Goal: Use online tool/utility: Utilize a website feature to perform a specific function

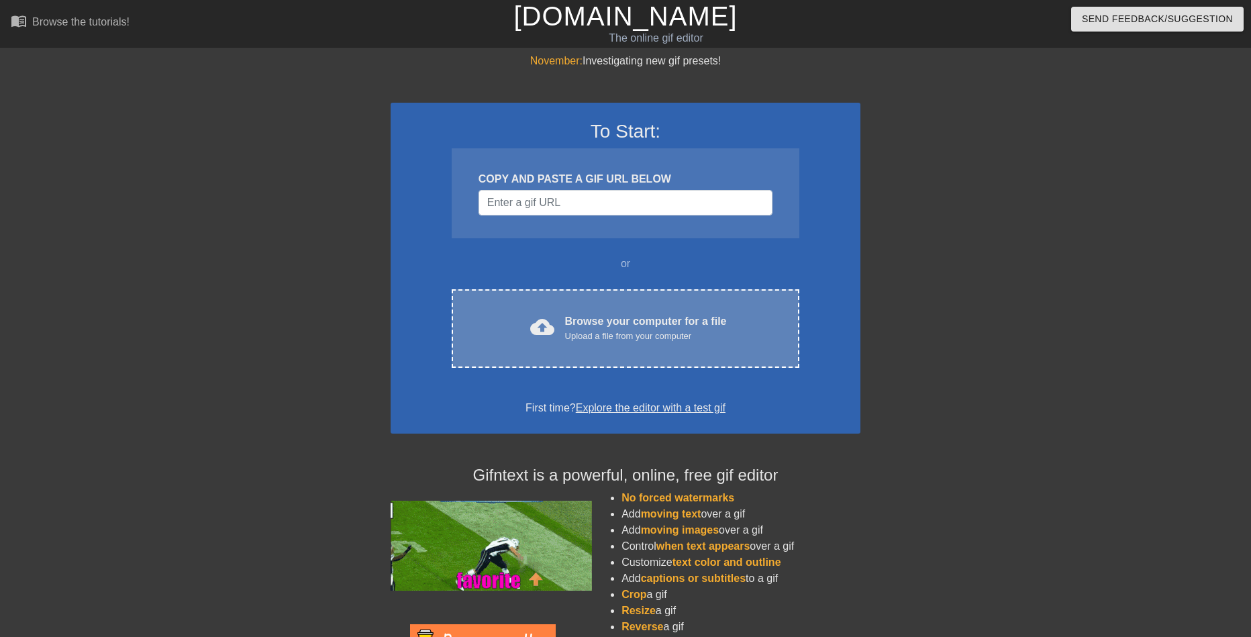
click at [577, 342] on div "Upload a file from your computer" at bounding box center [646, 336] width 162 height 13
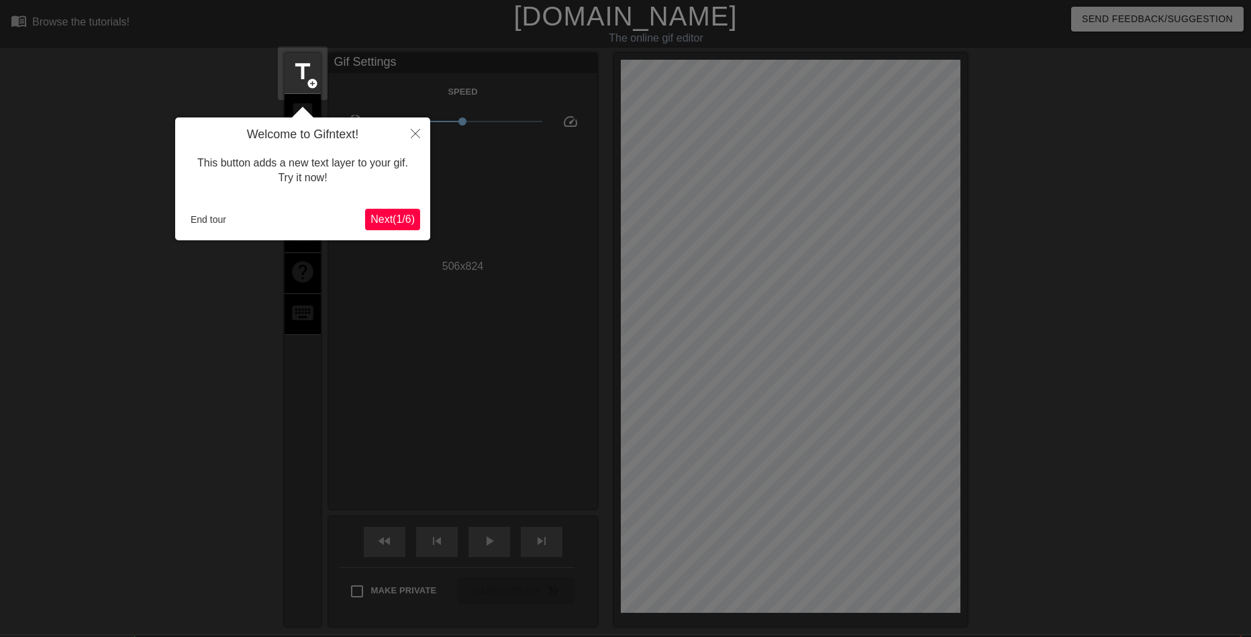
scroll to position [33, 0]
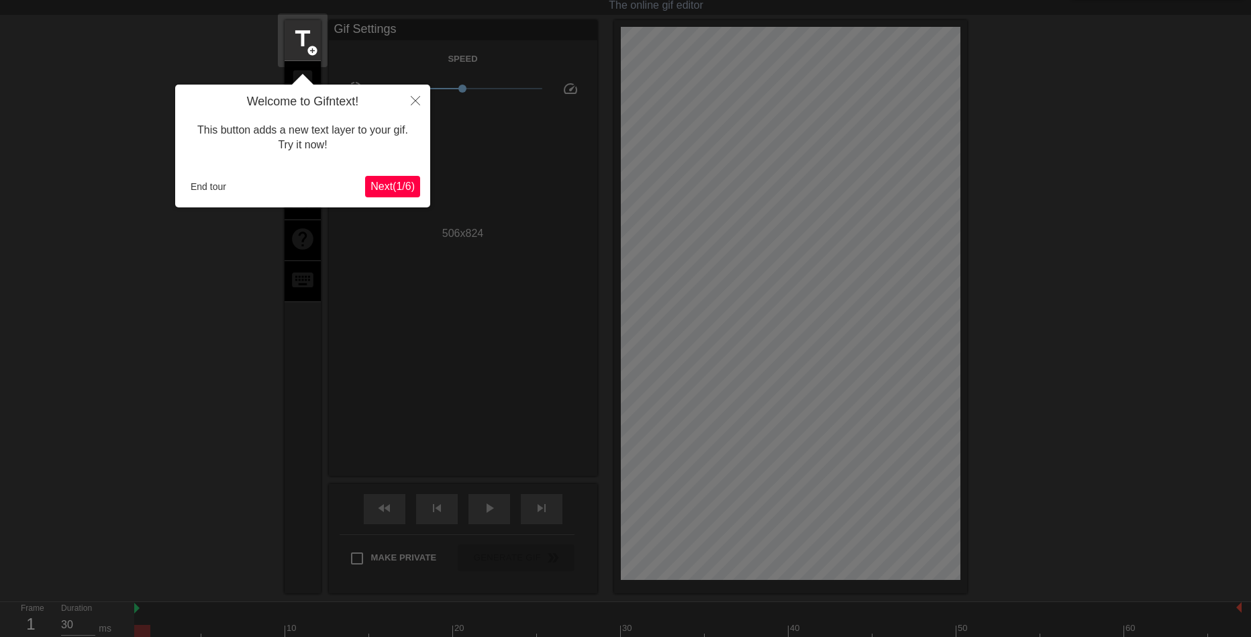
click at [412, 181] on span "Next ( 1 / 6 )" at bounding box center [393, 186] width 44 height 11
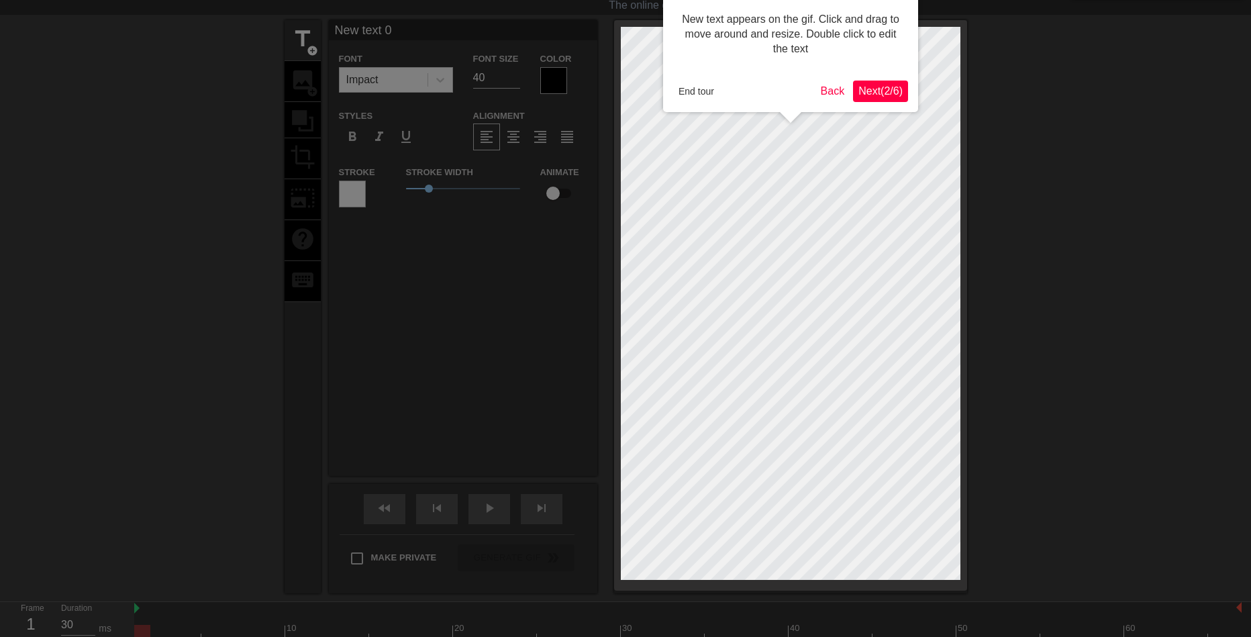
scroll to position [0, 0]
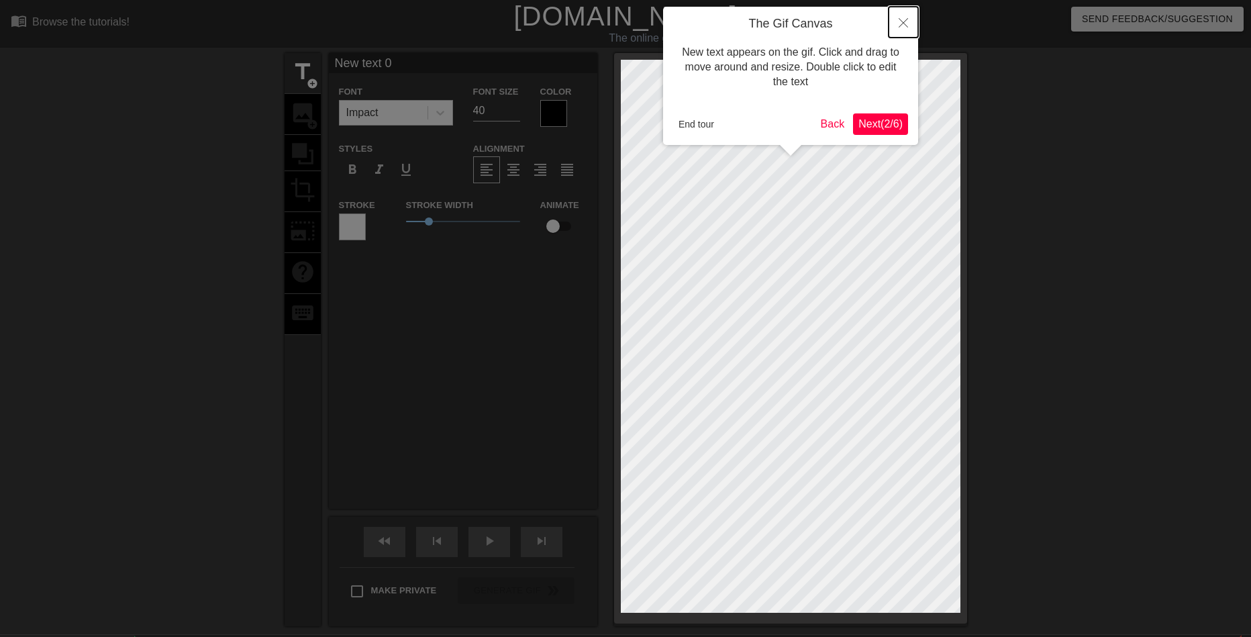
click at [900, 24] on icon "Close" at bounding box center [903, 22] width 9 height 9
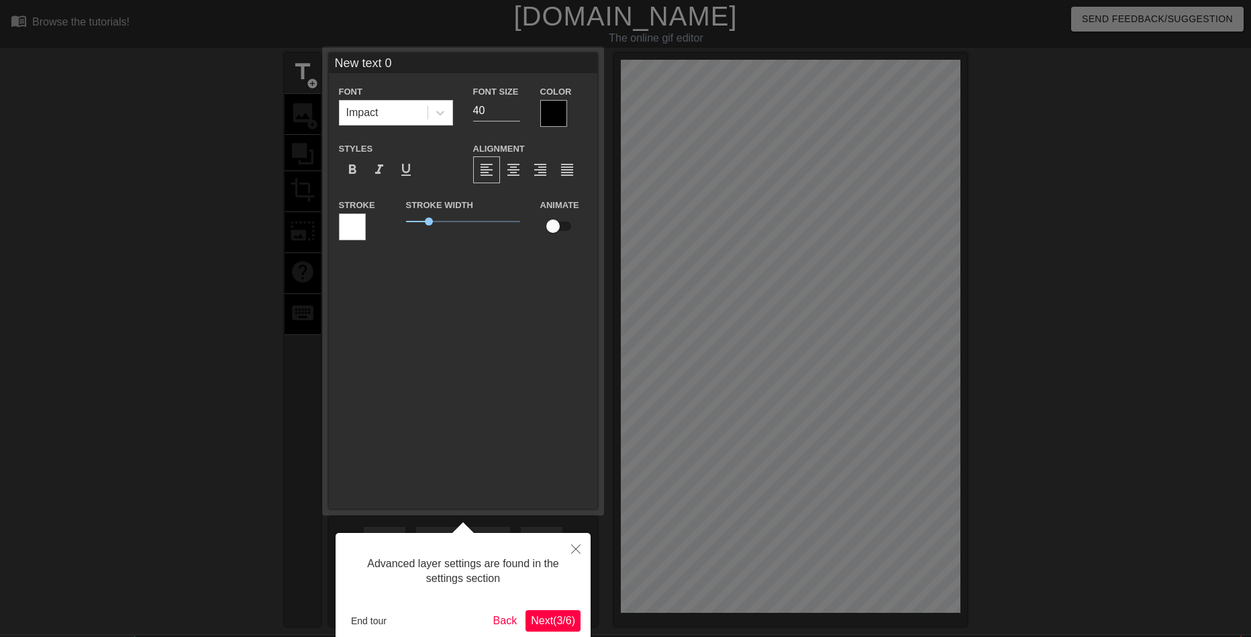
scroll to position [33, 0]
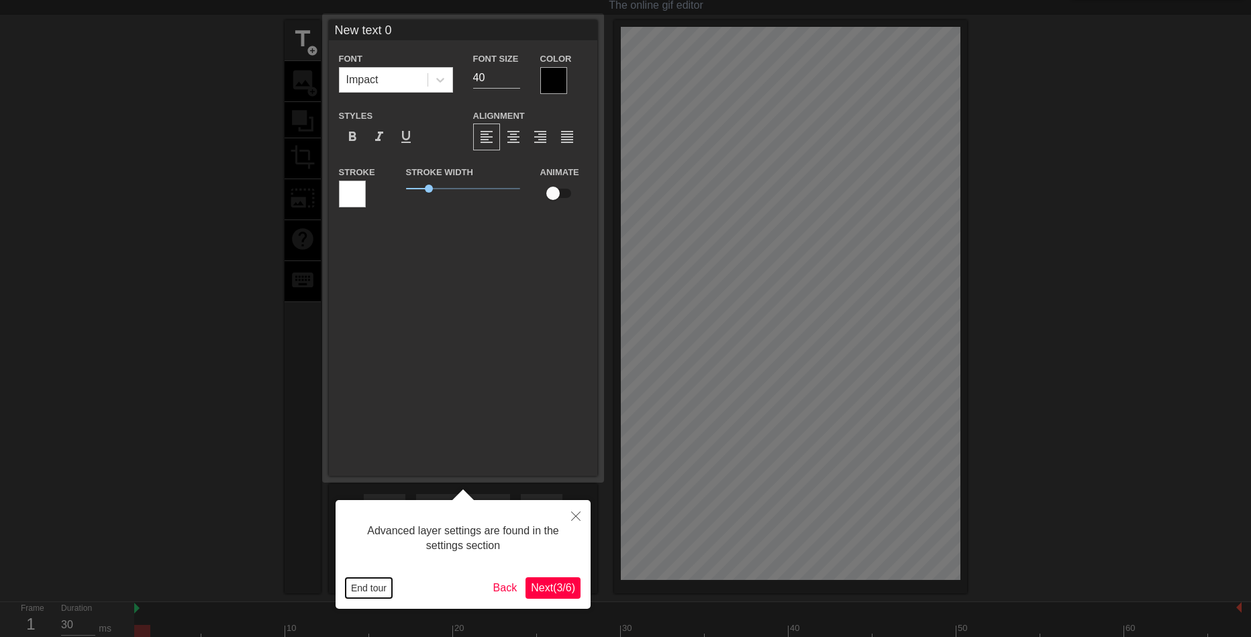
click at [375, 584] on button "End tour" at bounding box center [369, 588] width 46 height 20
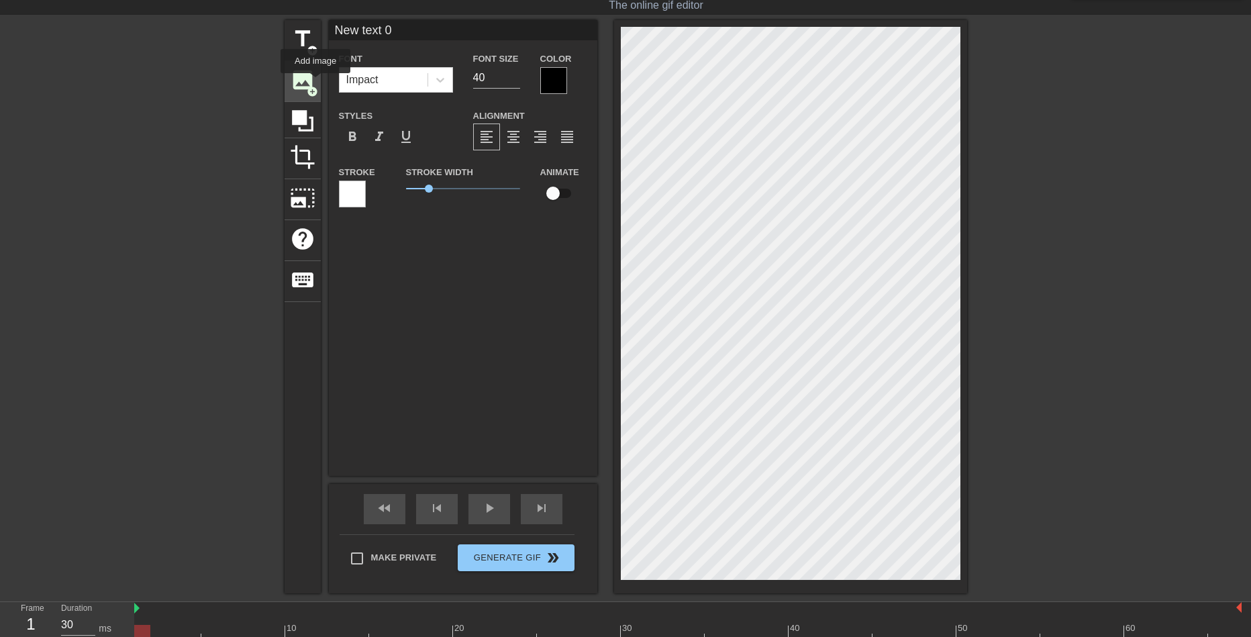
click at [316, 83] on div "image add_circle" at bounding box center [303, 81] width 36 height 41
click at [315, 38] on span "title" at bounding box center [303, 39] width 26 height 26
type input "New text 2"
type input "New text 0"
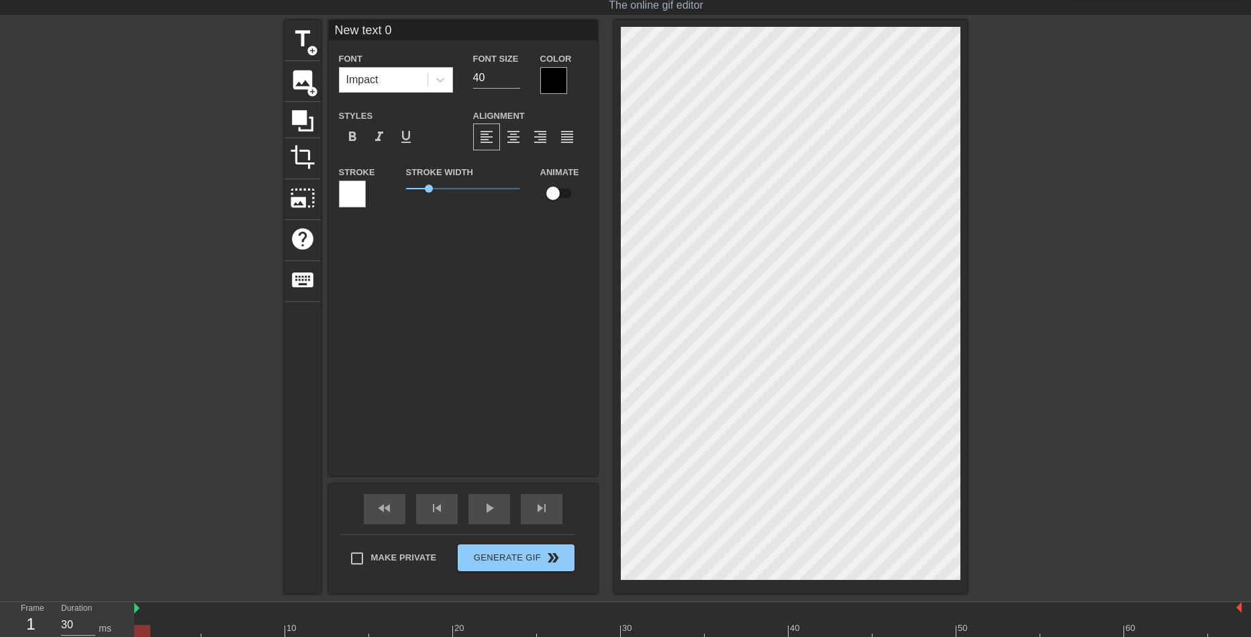
scroll to position [2, 1]
click at [307, 276] on span "keyboard" at bounding box center [303, 280] width 26 height 26
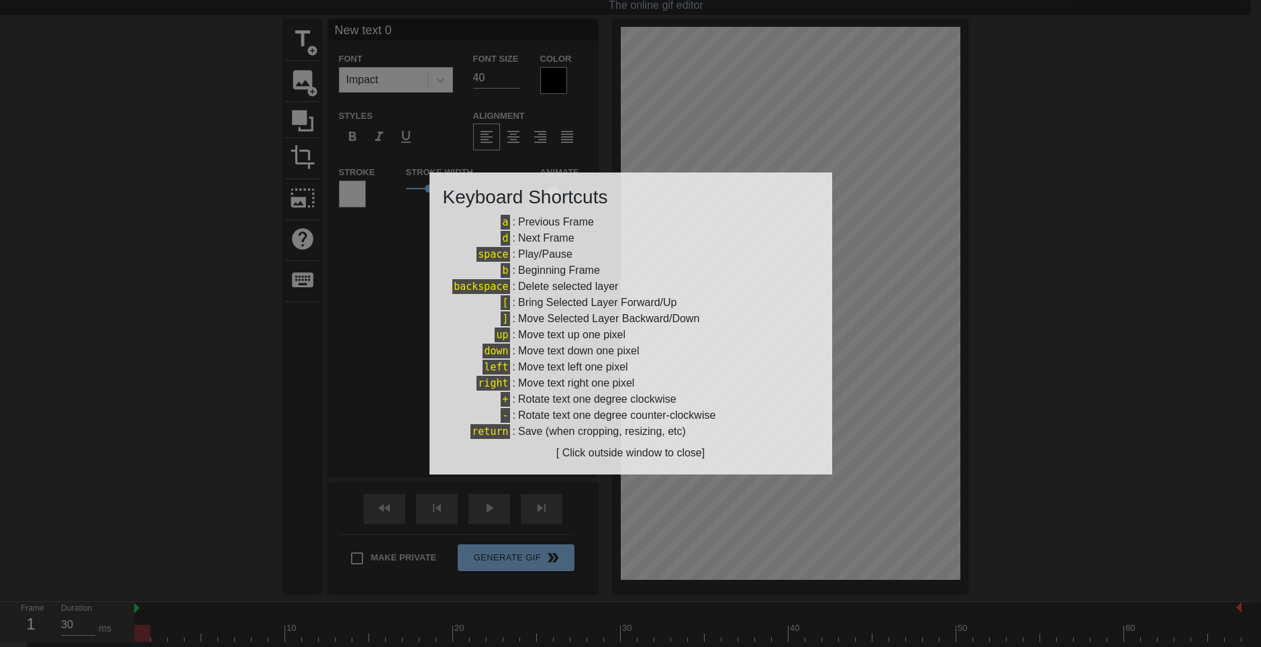
click at [626, 452] on div "[ Click outside window to close]" at bounding box center [631, 453] width 376 height 16
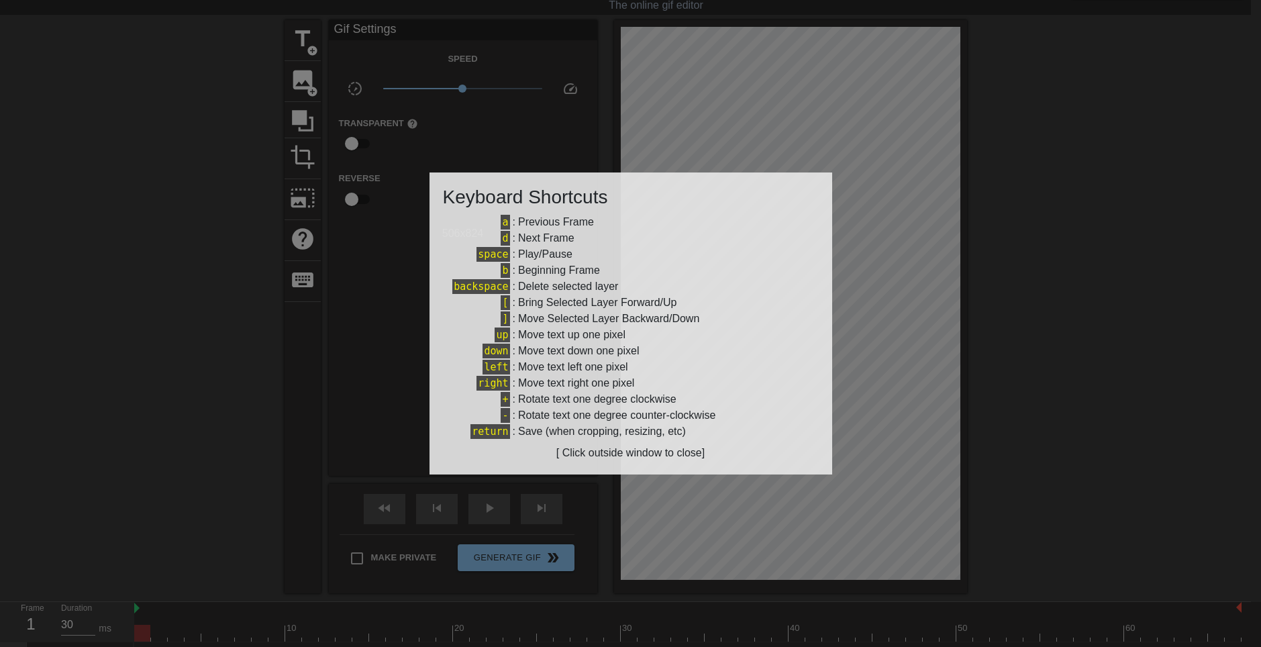
click at [1016, 200] on div at bounding box center [630, 323] width 1261 height 647
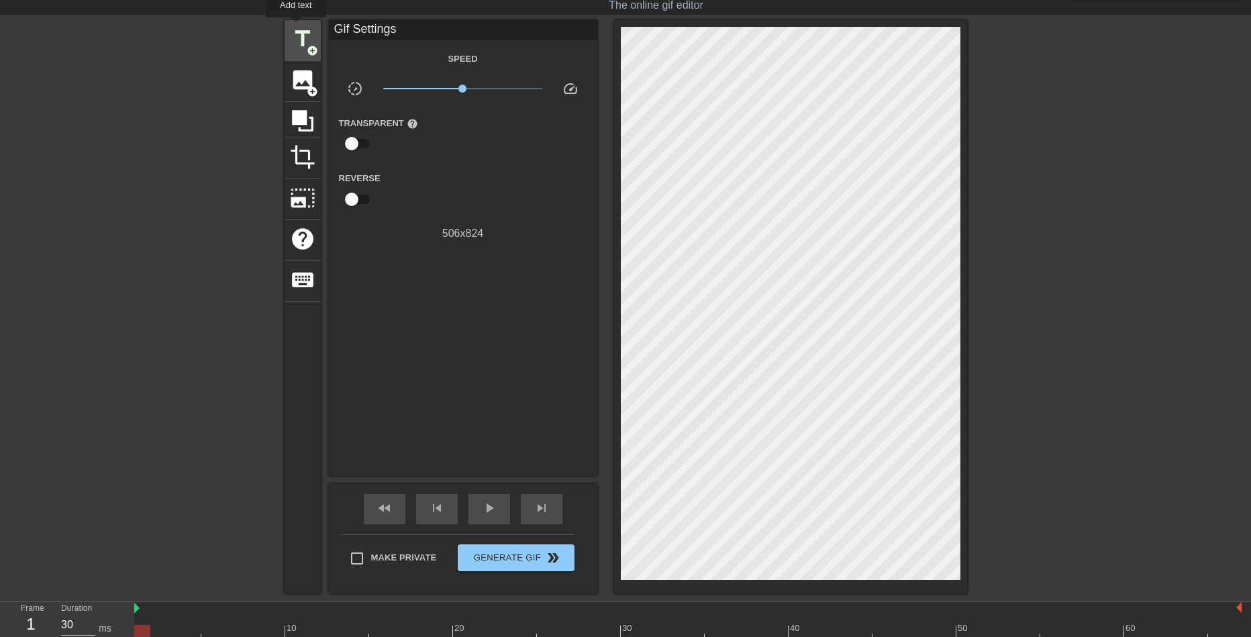
click at [295, 27] on span "title" at bounding box center [303, 39] width 26 height 26
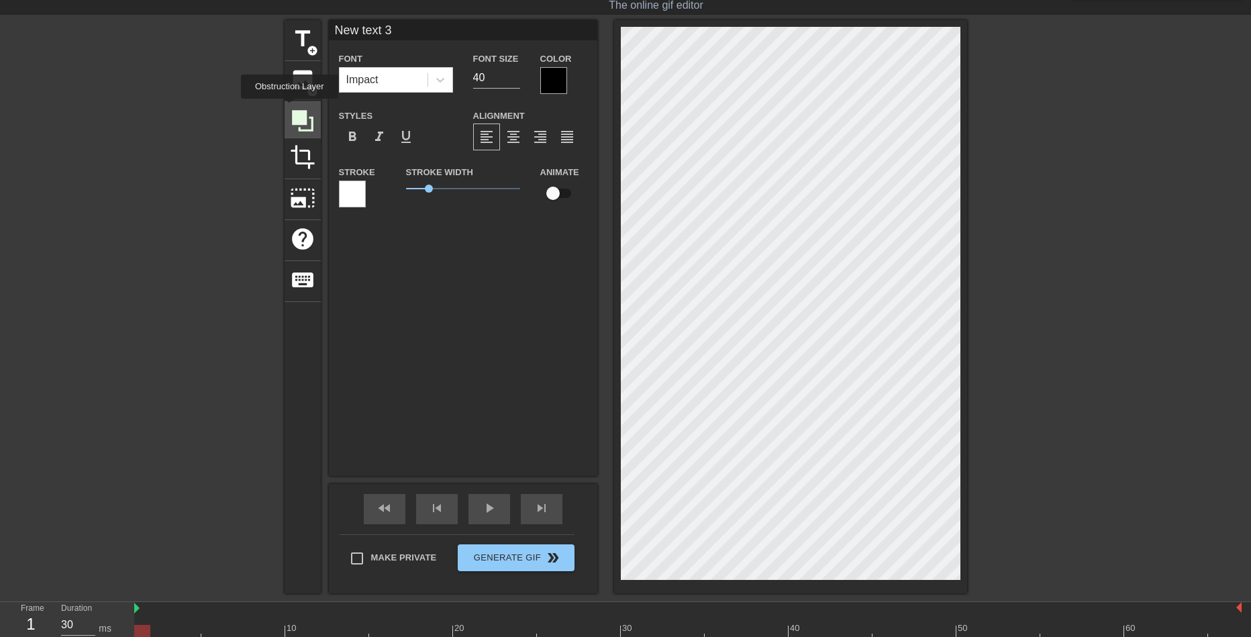
click at [290, 102] on div at bounding box center [303, 120] width 36 height 36
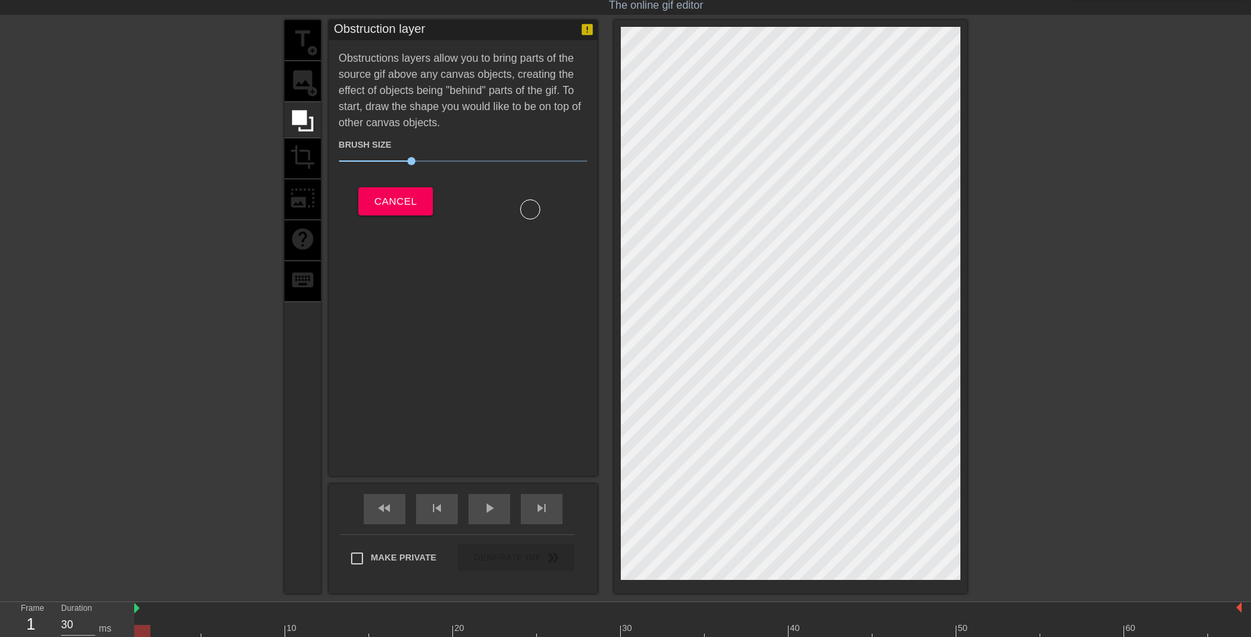
click at [305, 79] on div "title add_circle image add_circle crop photo_size_select_large help keyboard" at bounding box center [303, 306] width 36 height 573
click at [397, 203] on span "Cancel" at bounding box center [396, 201] width 42 height 17
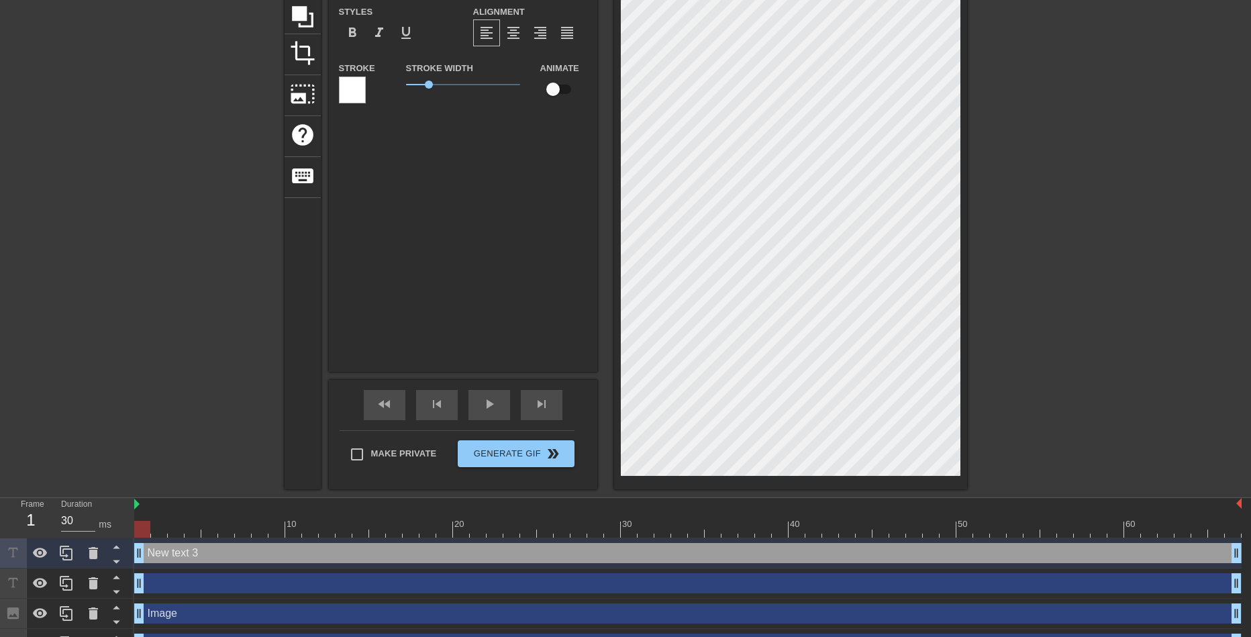
scroll to position [162, 0]
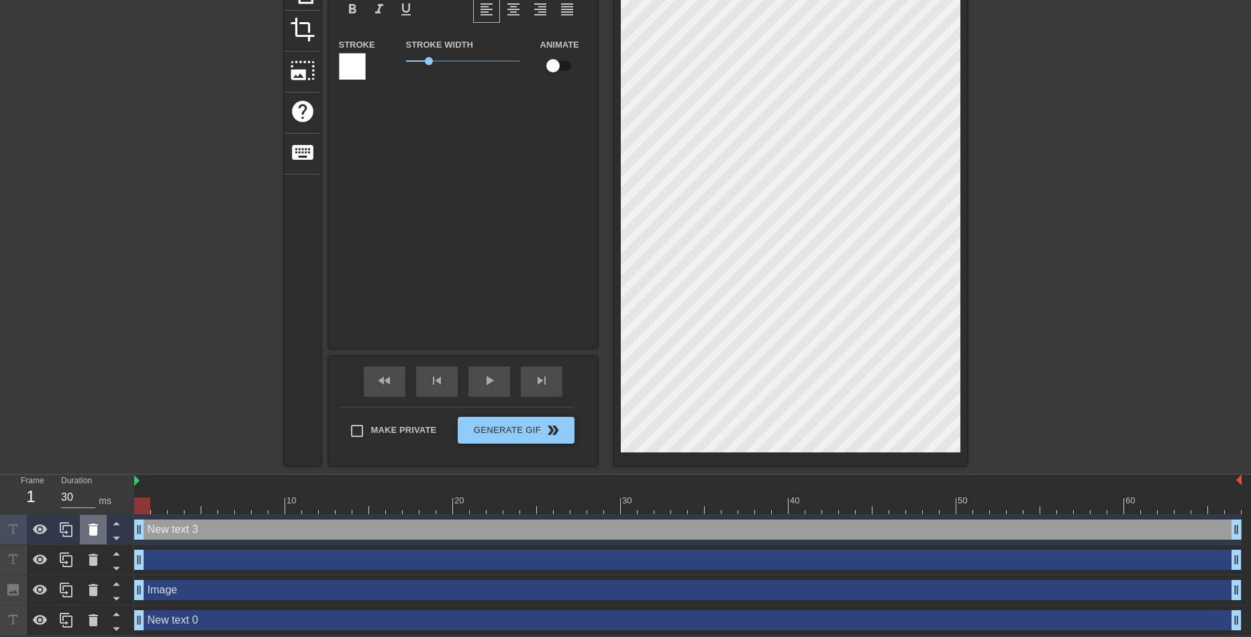
click at [91, 530] on icon at bounding box center [93, 530] width 9 height 12
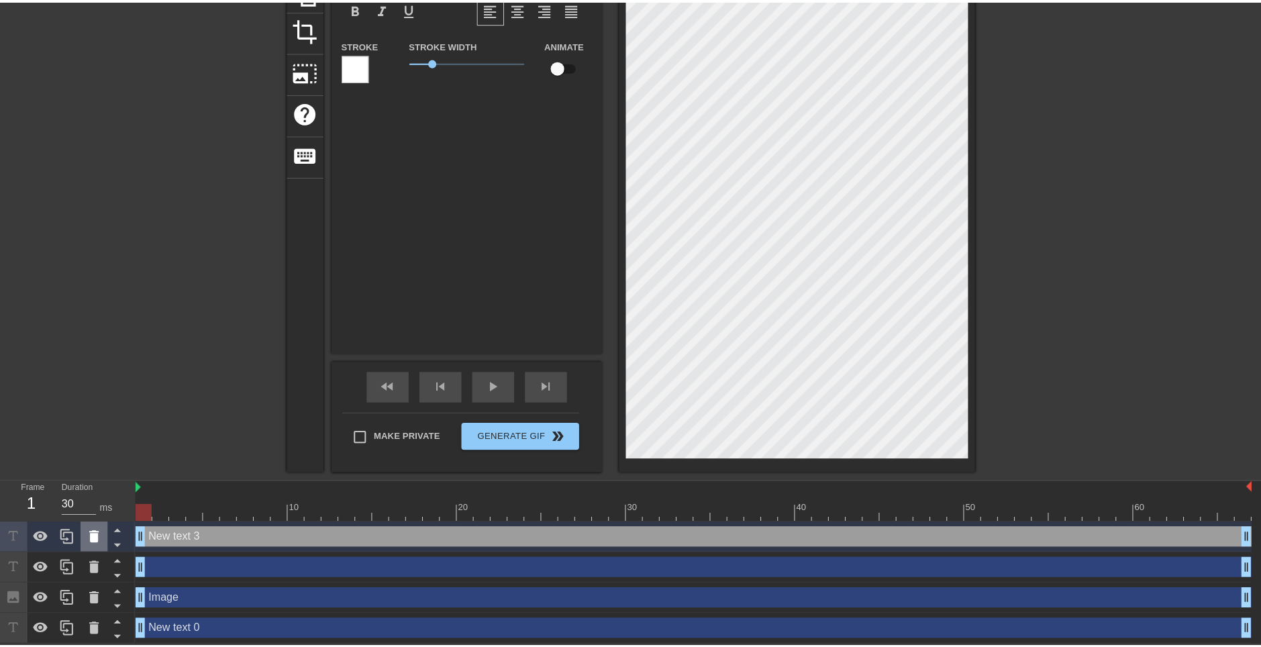
scroll to position [152, 0]
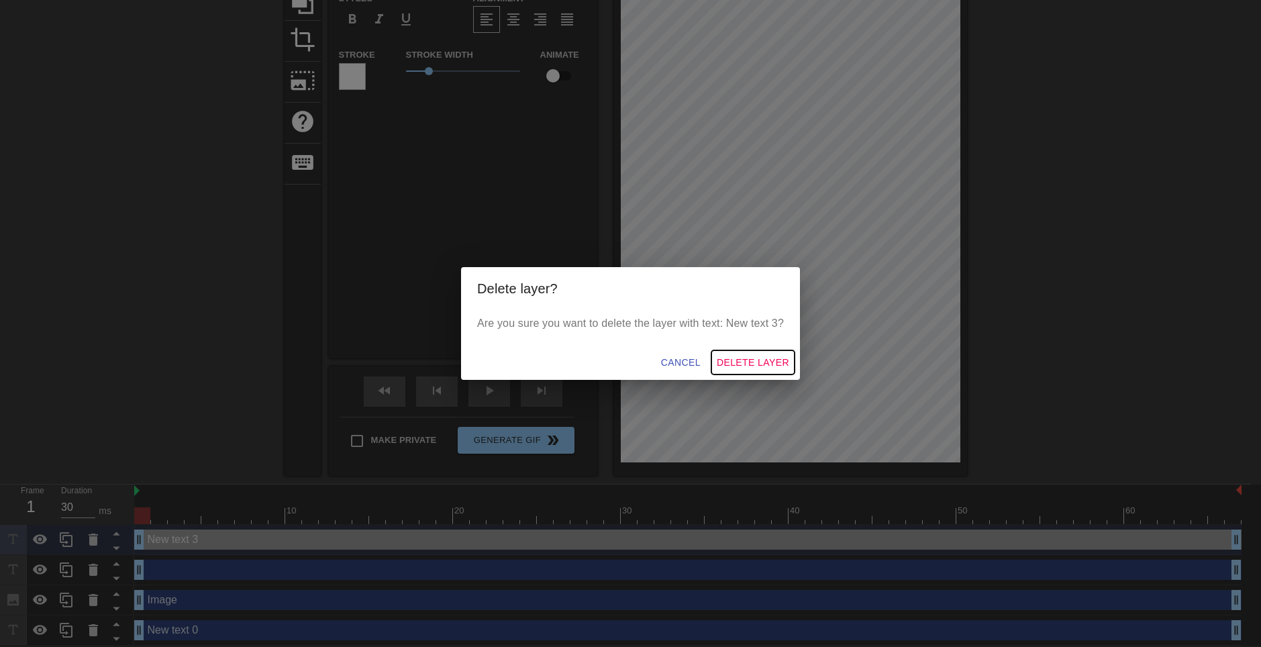
click at [730, 363] on span "Delete Layer" at bounding box center [753, 362] width 73 height 17
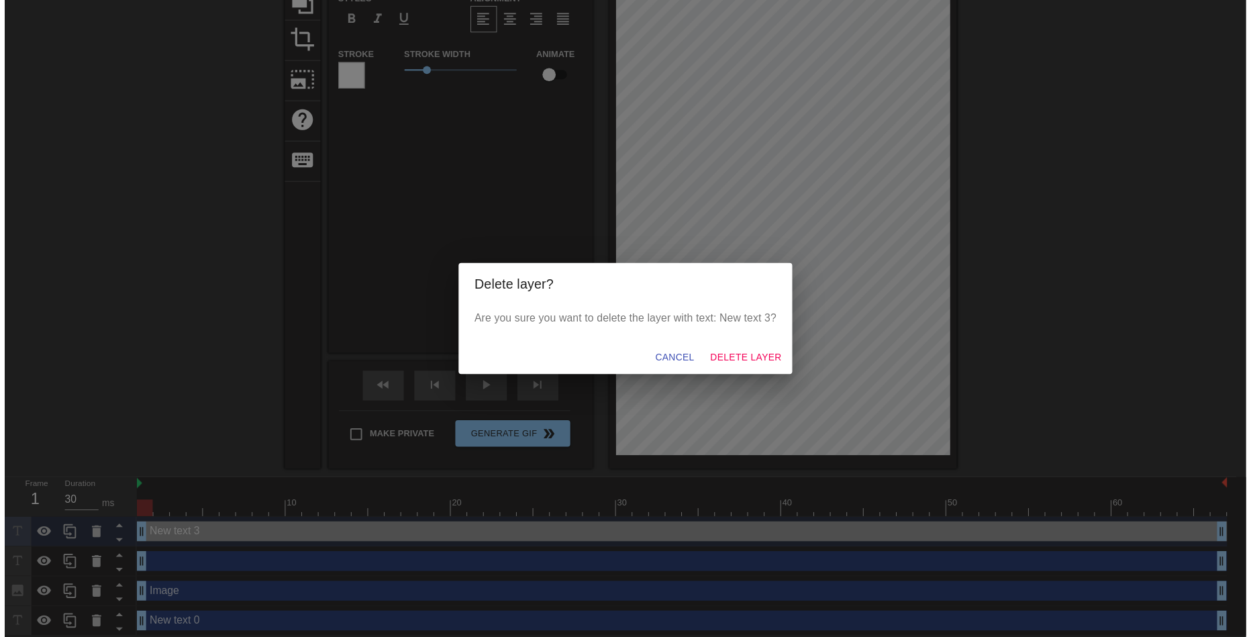
scroll to position [132, 0]
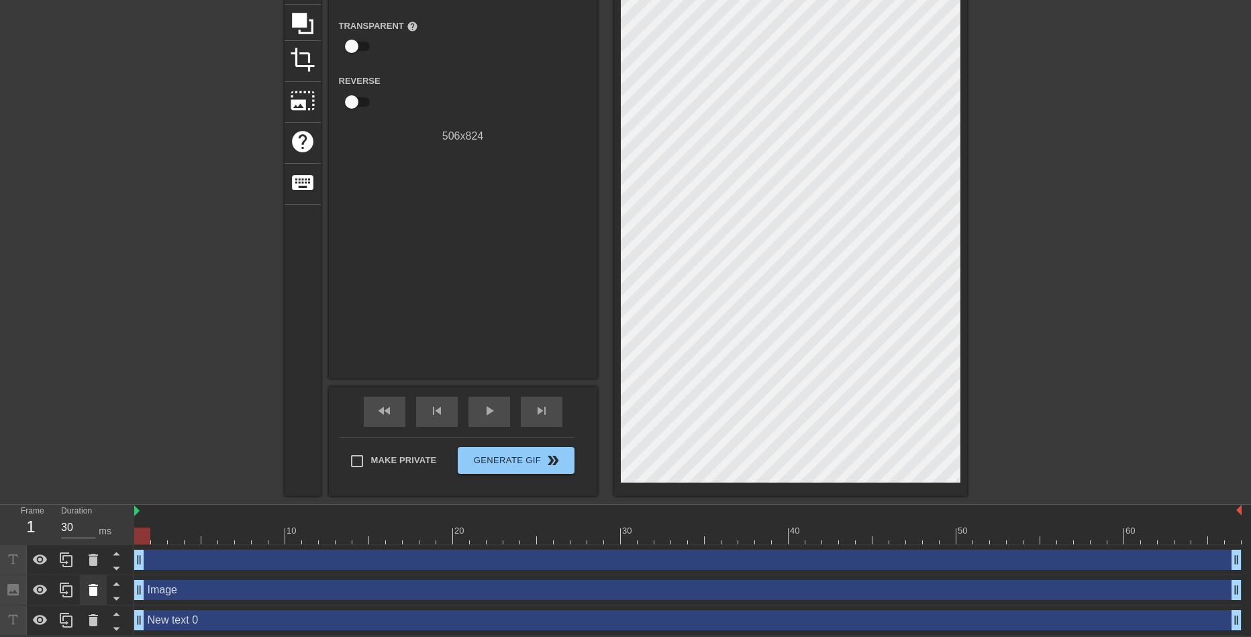
click at [94, 591] on icon at bounding box center [93, 590] width 9 height 12
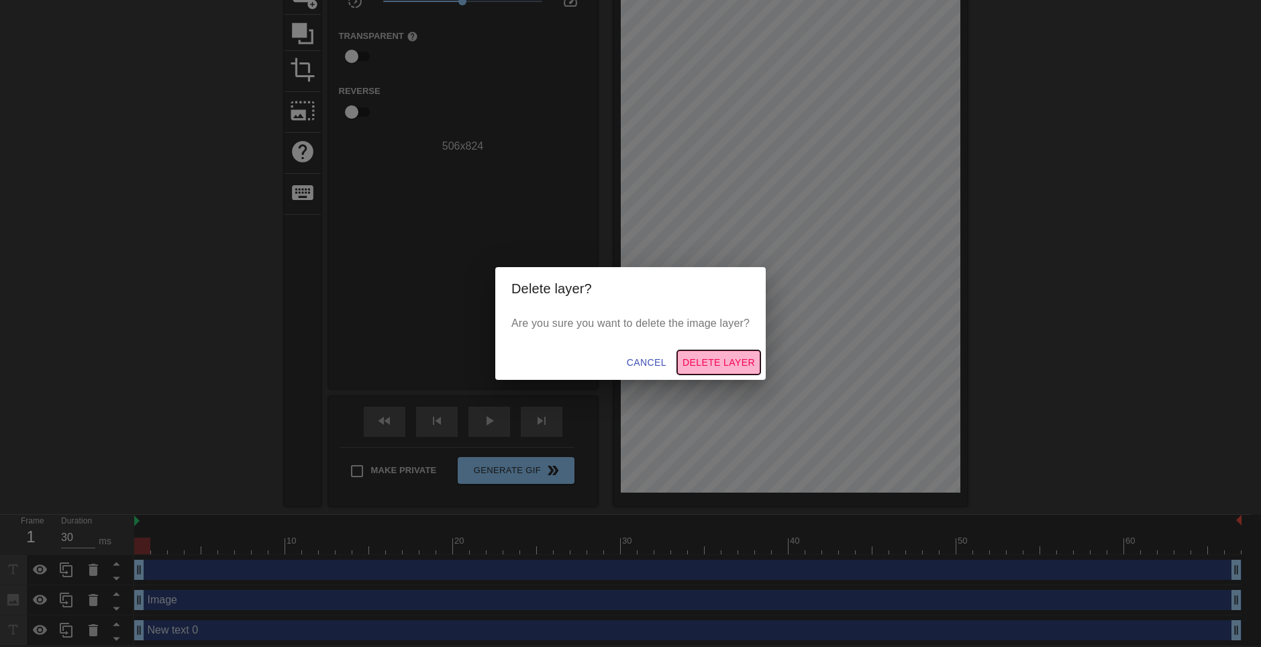
click at [710, 361] on span "Delete Layer" at bounding box center [719, 362] width 73 height 17
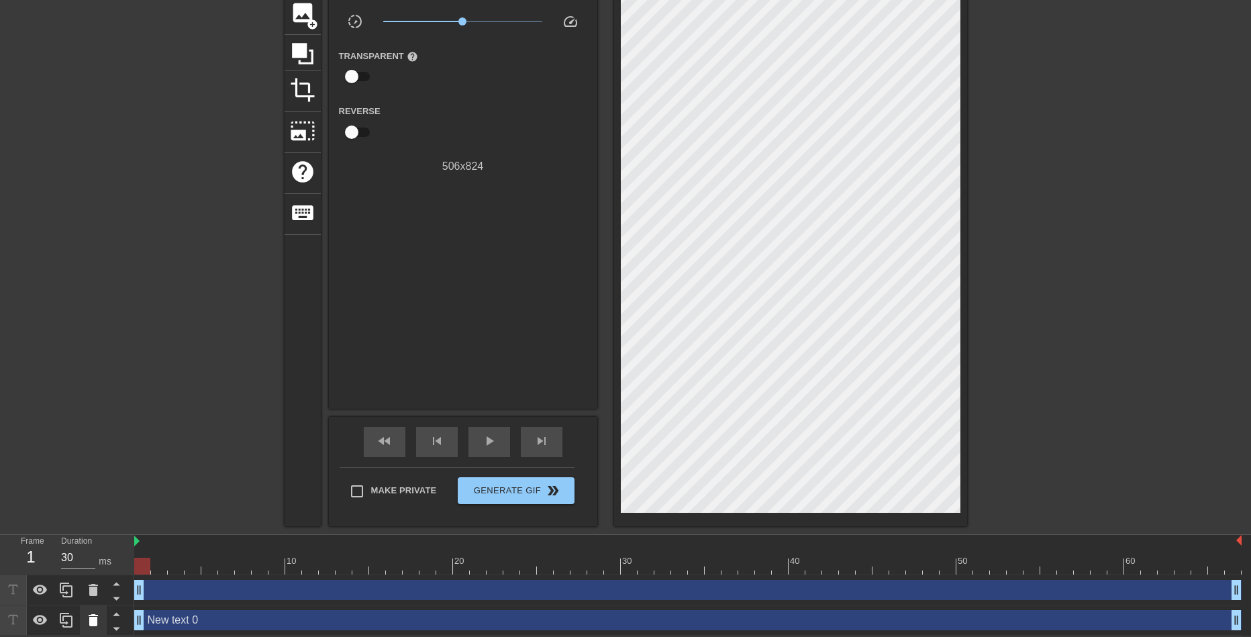
click at [93, 622] on icon at bounding box center [93, 620] width 9 height 12
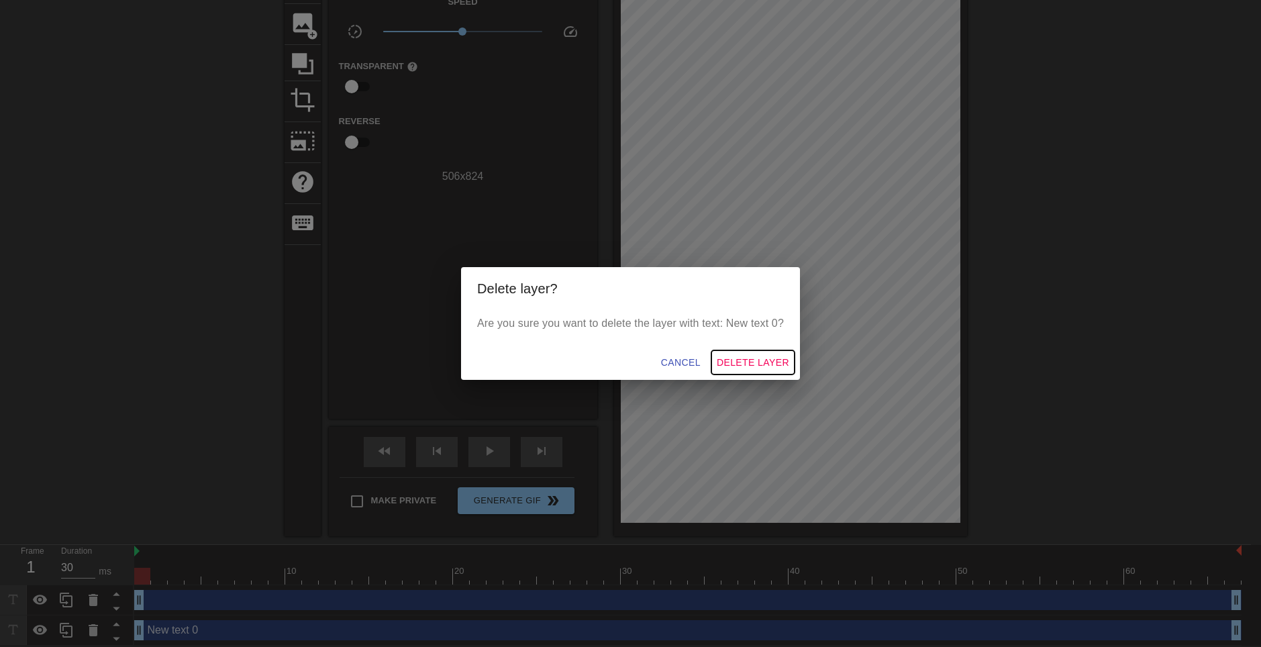
click at [742, 362] on span "Delete Layer" at bounding box center [753, 362] width 73 height 17
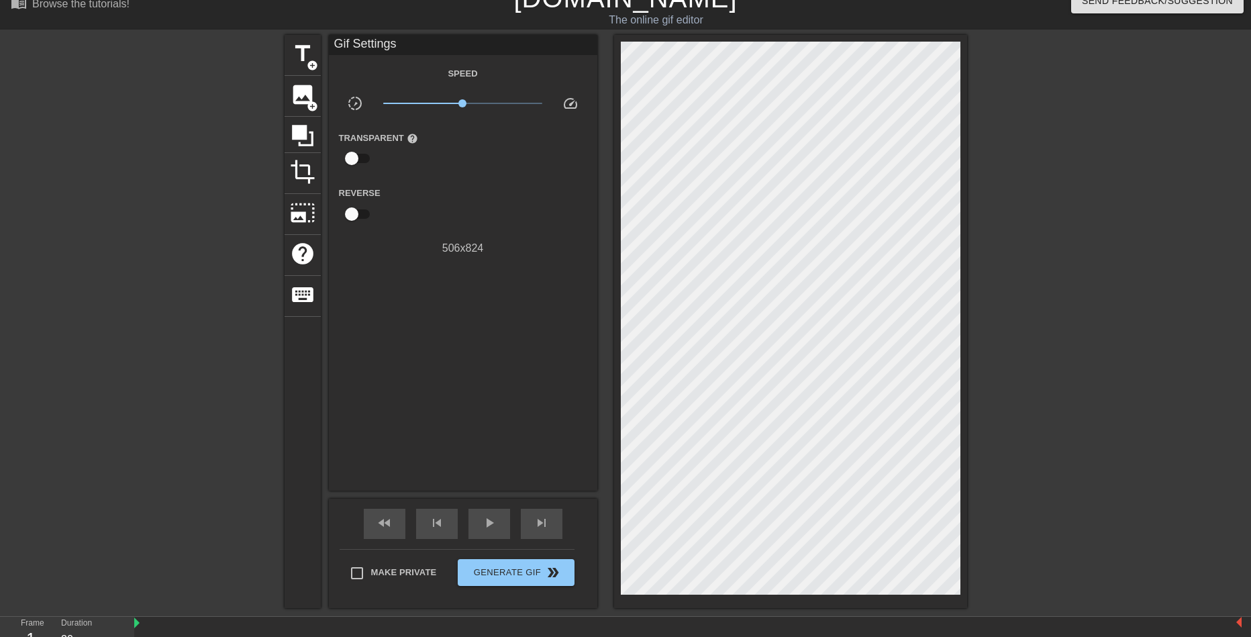
scroll to position [0, 0]
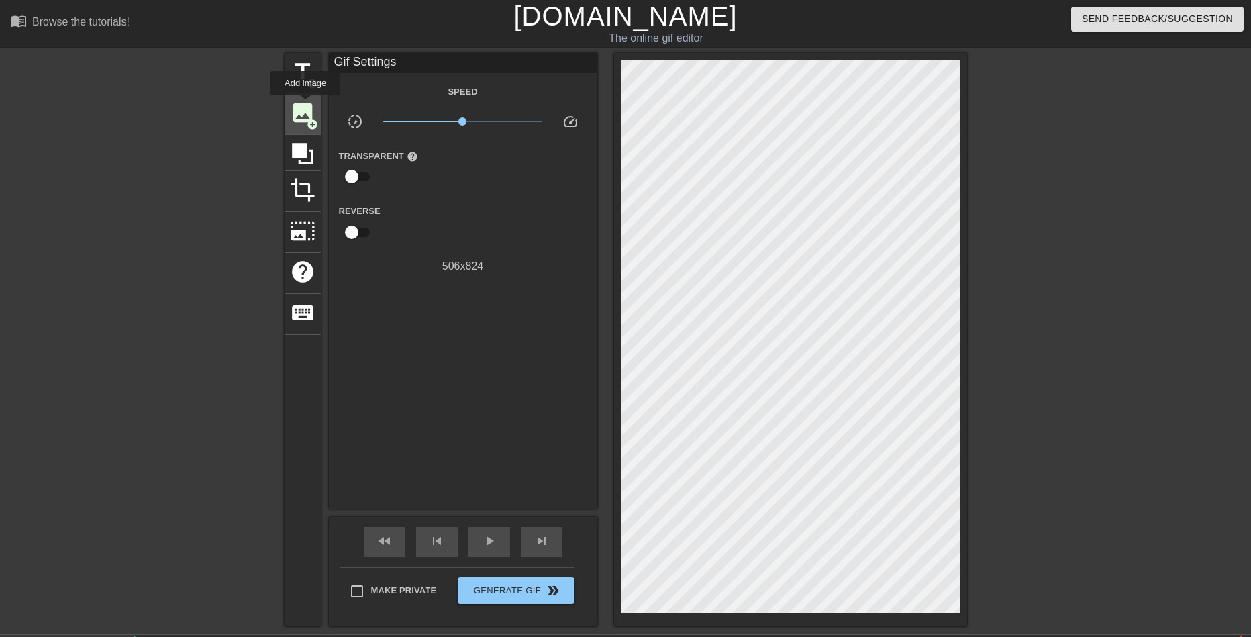
click at [305, 105] on span "image" at bounding box center [303, 113] width 26 height 26
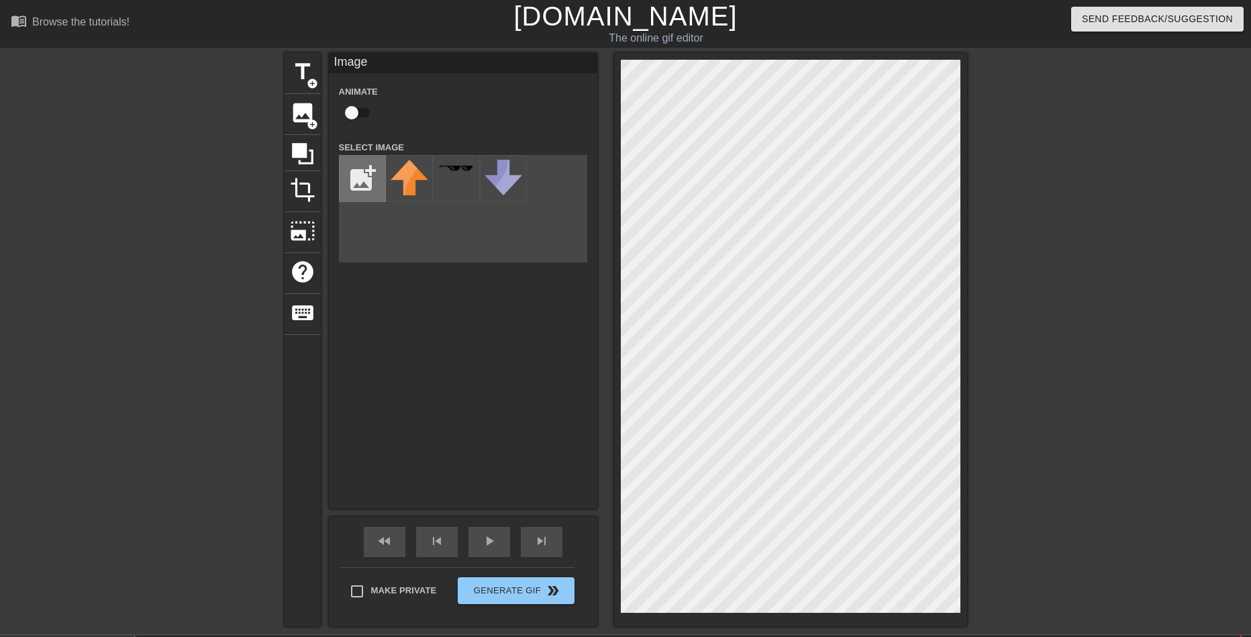
click at [360, 165] on input "file" at bounding box center [363, 179] width 46 height 46
click at [426, 188] on img at bounding box center [410, 206] width 38 height 92
click at [375, 178] on input "file" at bounding box center [363, 179] width 46 height 46
type input "C:\fakepath\kanadephony1dotted.png"
click at [418, 186] on img at bounding box center [410, 206] width 38 height 92
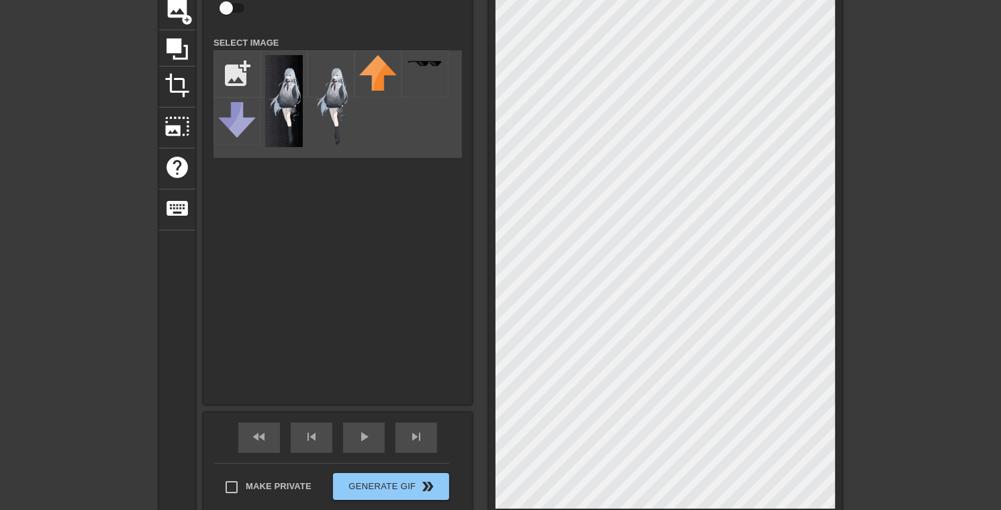
scroll to position [138, 0]
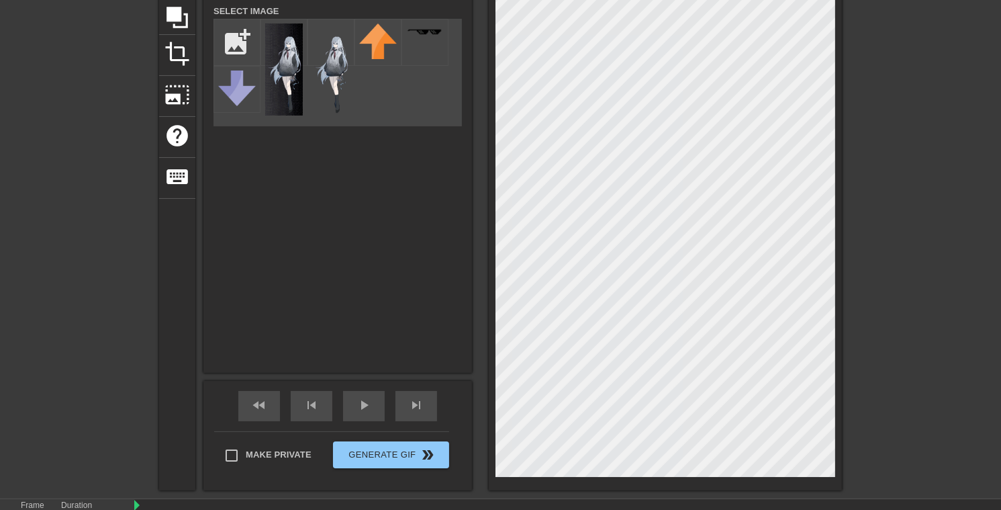
click at [595, 479] on div at bounding box center [665, 203] width 353 height 573
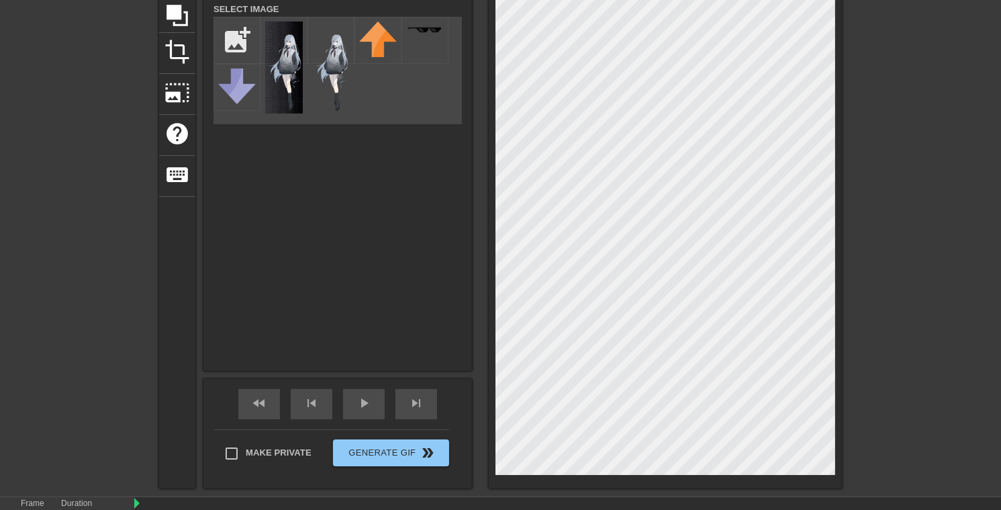
click at [864, 185] on div at bounding box center [958, 116] width 201 height 403
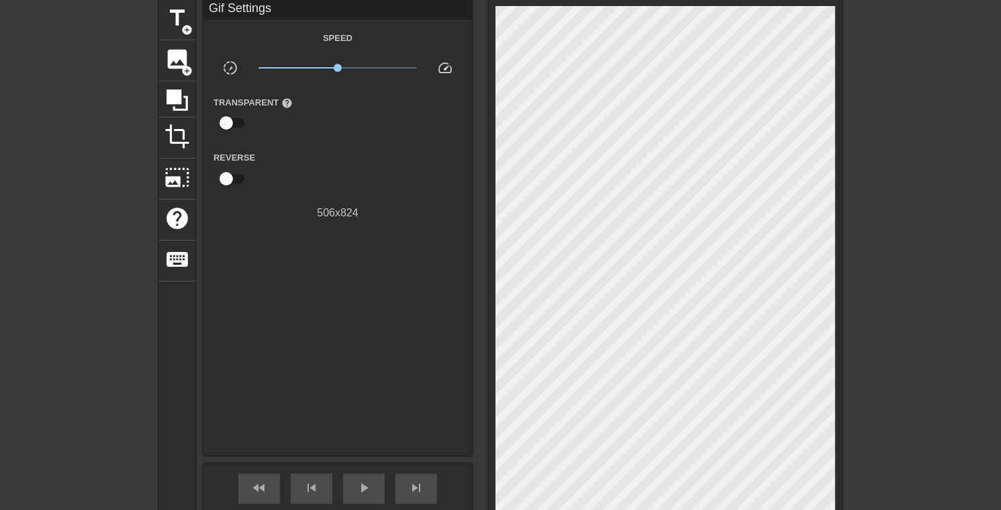
scroll to position [0, 0]
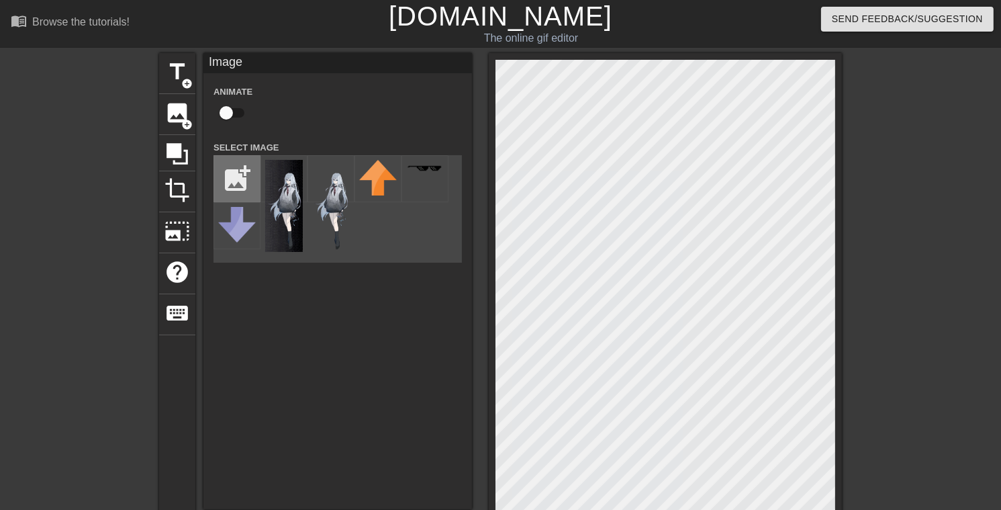
click at [248, 183] on input "file" at bounding box center [237, 179] width 46 height 46
type input "C:\fakepath\kanadephony1dottedv1.png"
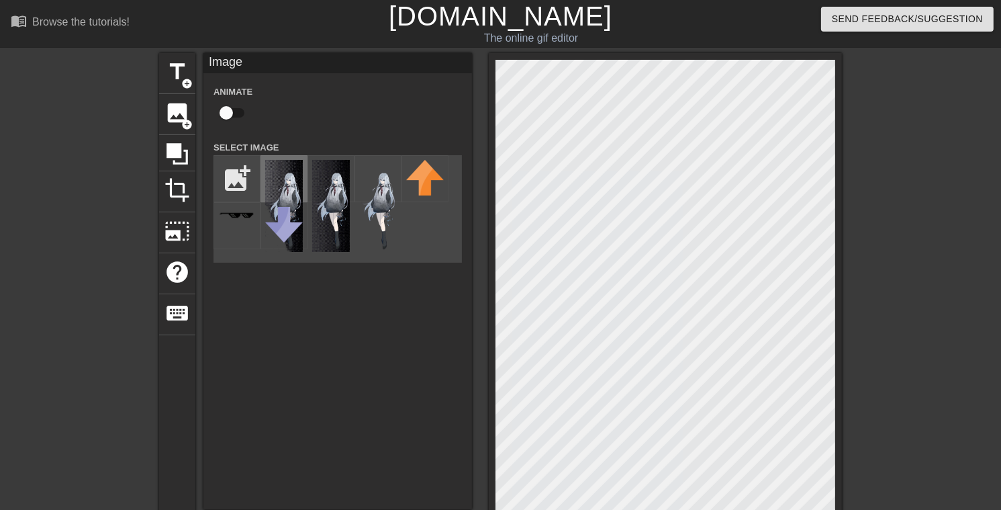
click at [287, 193] on img at bounding box center [284, 206] width 38 height 92
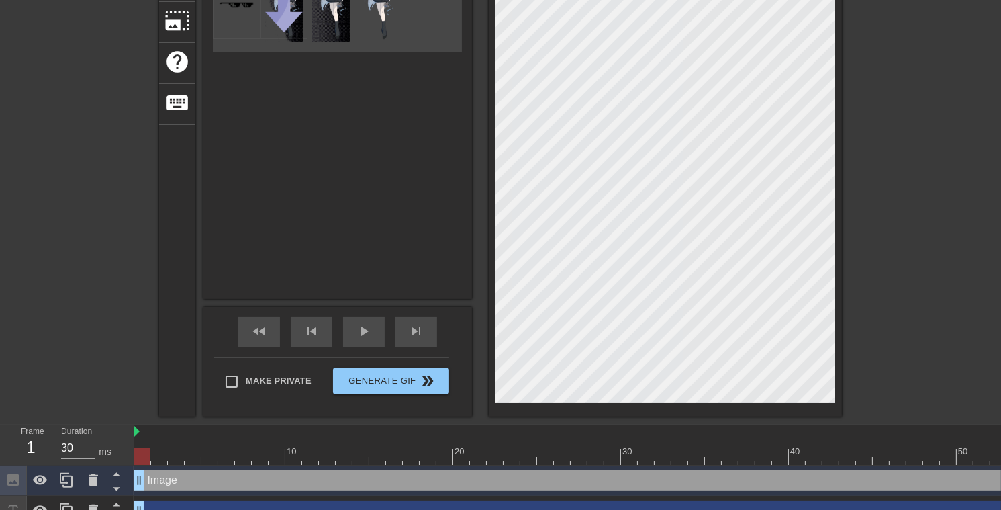
scroll to position [215, 0]
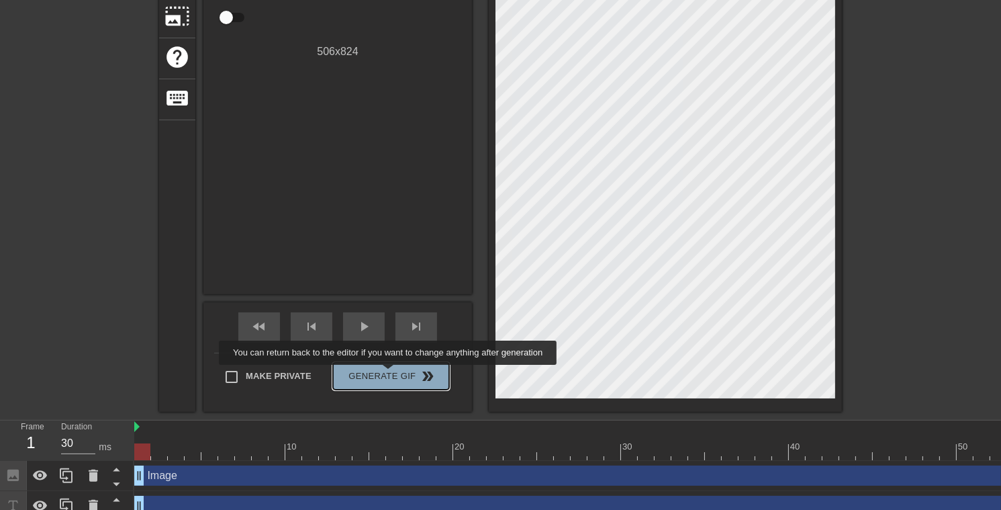
click at [389, 374] on span "Generate Gif double_arrow" at bounding box center [390, 376] width 105 height 16
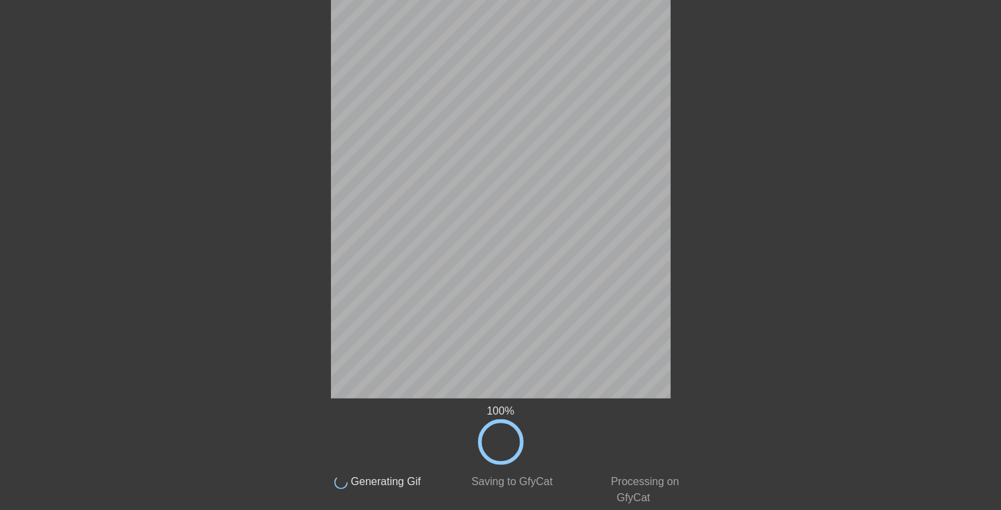
scroll to position [0, 0]
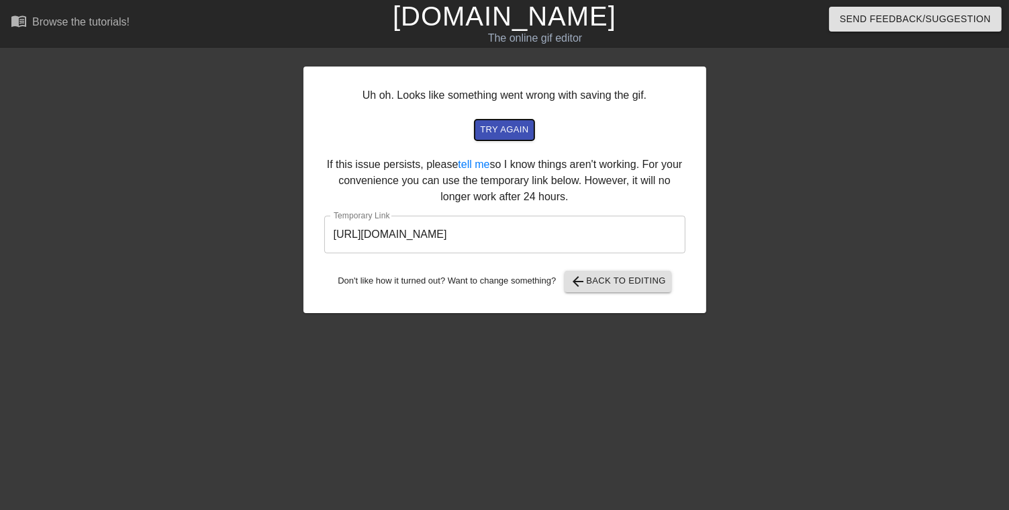
click at [508, 130] on span "try again" at bounding box center [504, 129] width 48 height 15
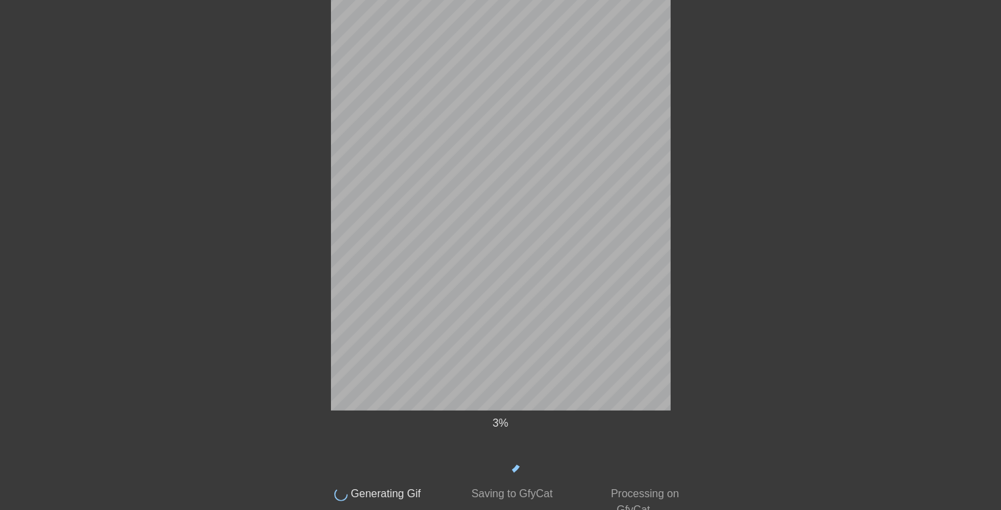
scroll to position [208, 0]
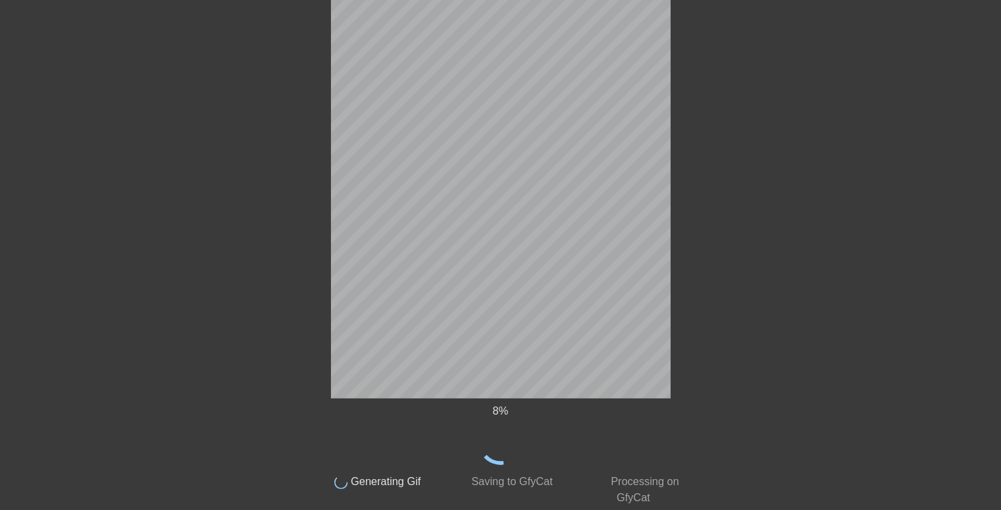
drag, startPoint x: 508, startPoint y: 130, endPoint x: 280, endPoint y: 166, distance: 230.3
click at [280, 166] on div at bounding box center [194, 46] width 201 height 403
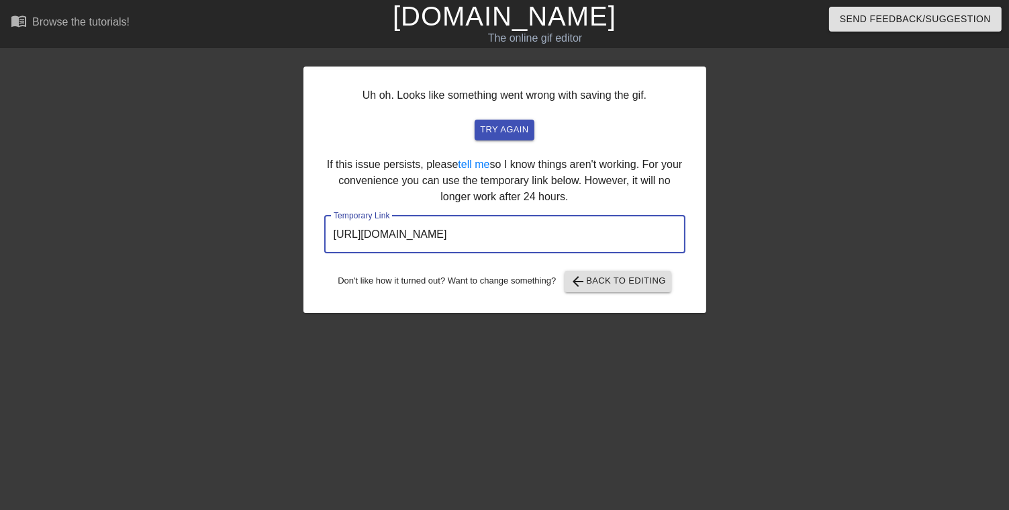
click at [435, 236] on input "[URL][DOMAIN_NAME]" at bounding box center [504, 234] width 361 height 38
click at [596, 284] on span "arrow_back Back to Editing" at bounding box center [618, 281] width 96 height 16
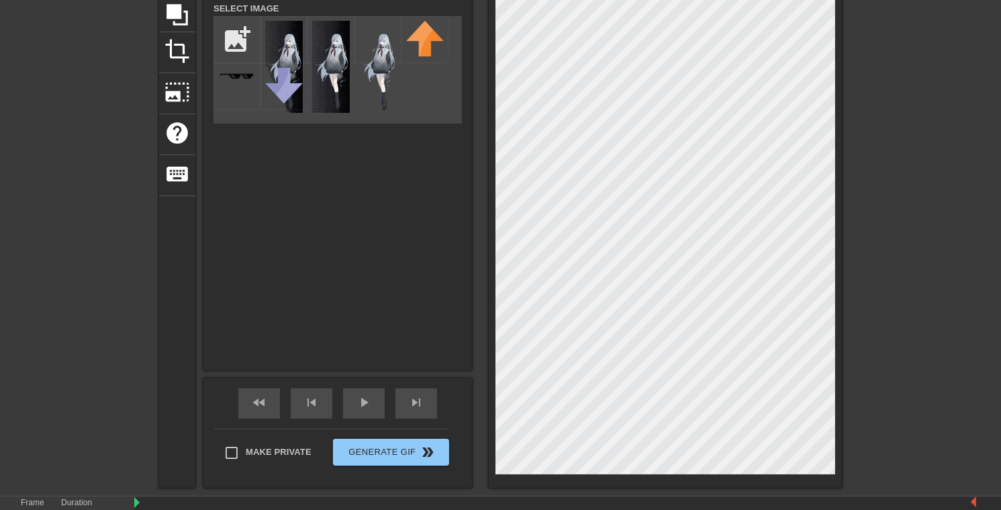
scroll to position [215, 0]
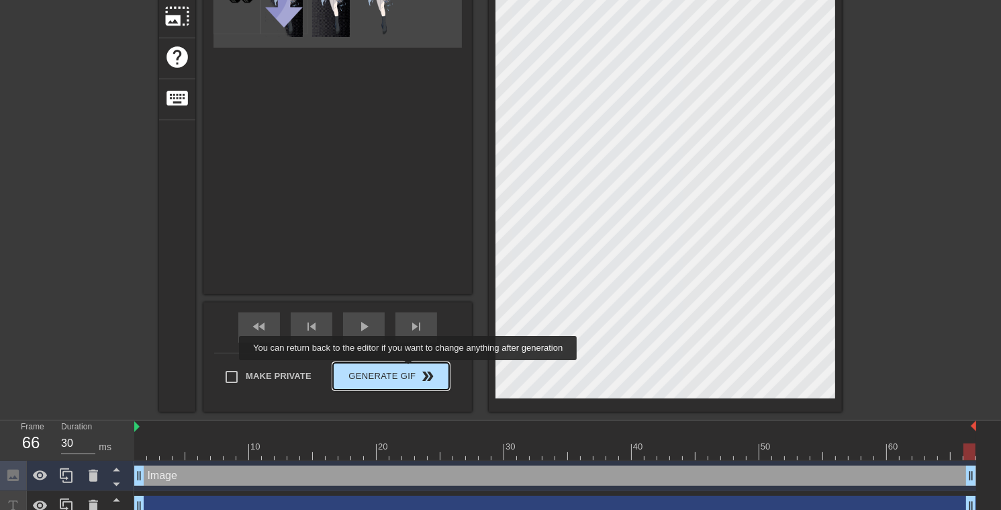
click at [409, 369] on span "Generate Gif double_arrow" at bounding box center [390, 376] width 105 height 16
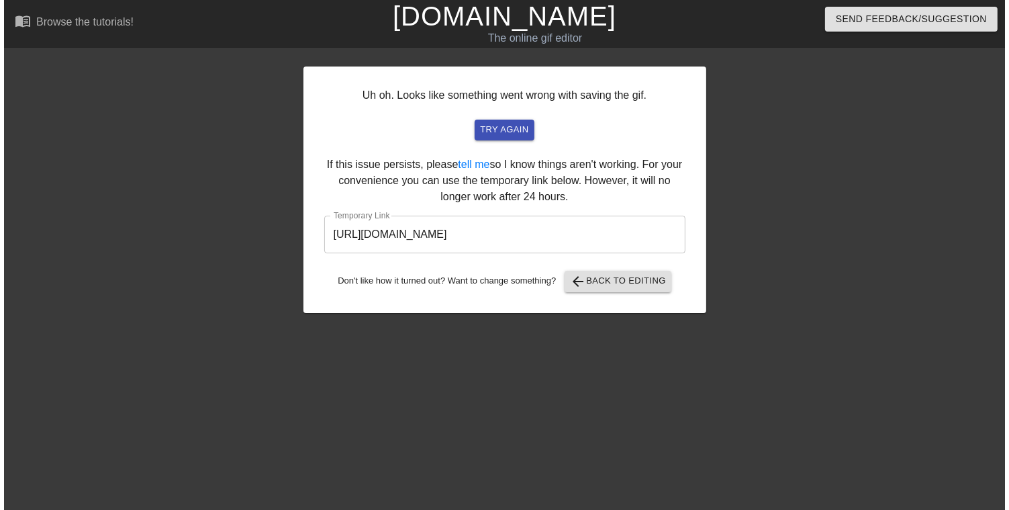
scroll to position [0, 0]
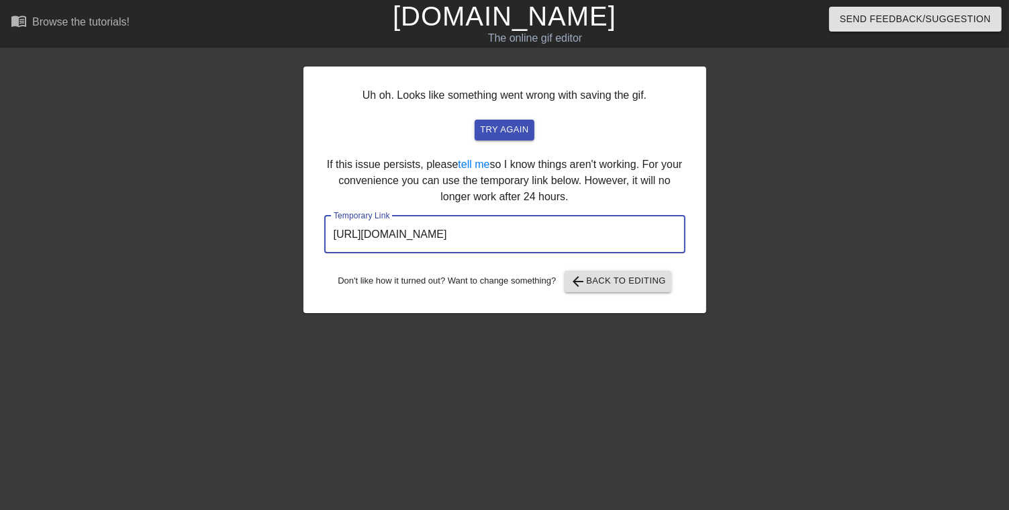
click at [559, 228] on input "[URL][DOMAIN_NAME]" at bounding box center [504, 234] width 361 height 38
